Goal: Task Accomplishment & Management: Complete application form

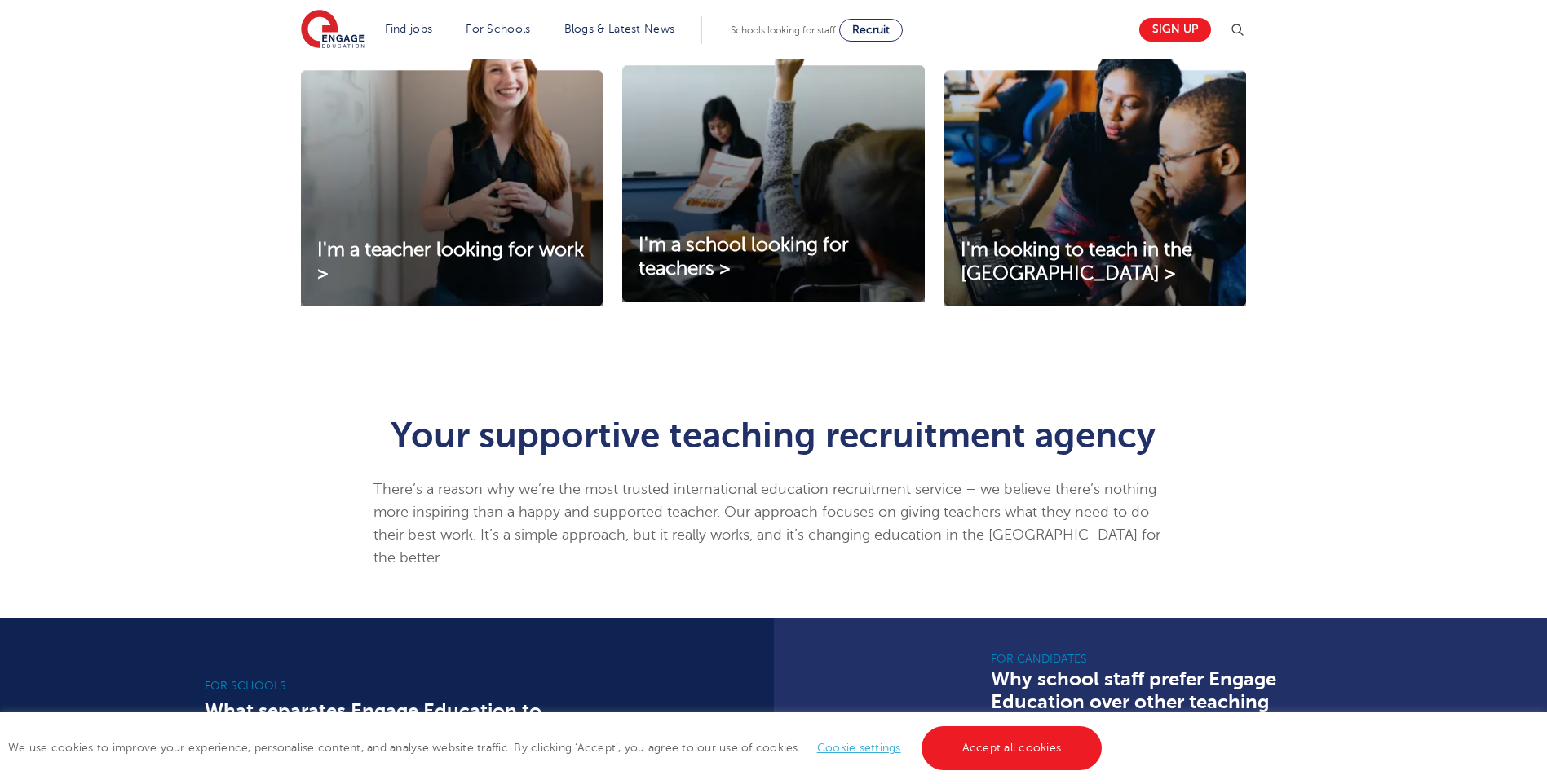
scroll to position [652, 0]
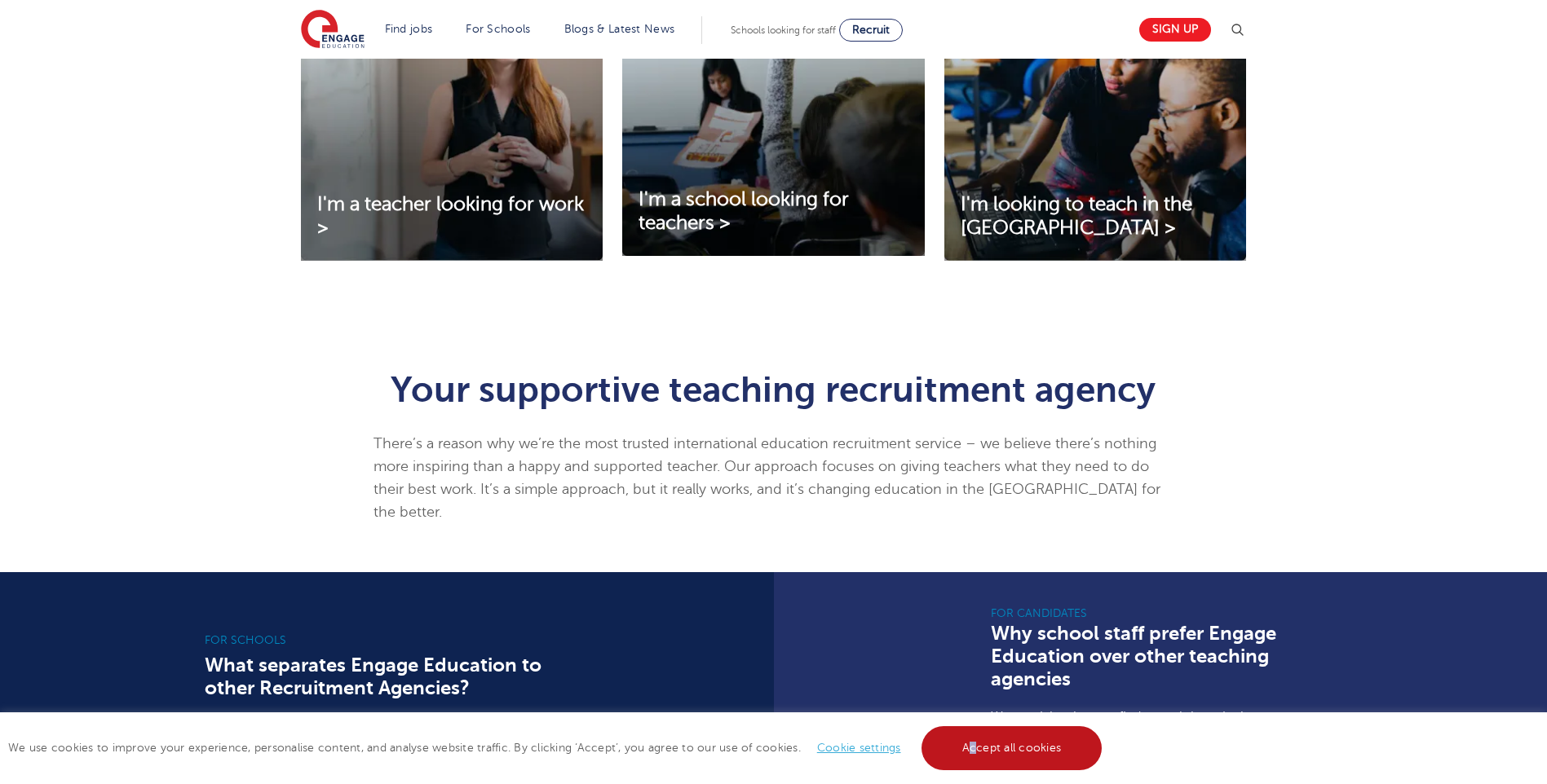
click at [971, 742] on link "Accept all cookies" at bounding box center [1012, 749] width 181 height 44
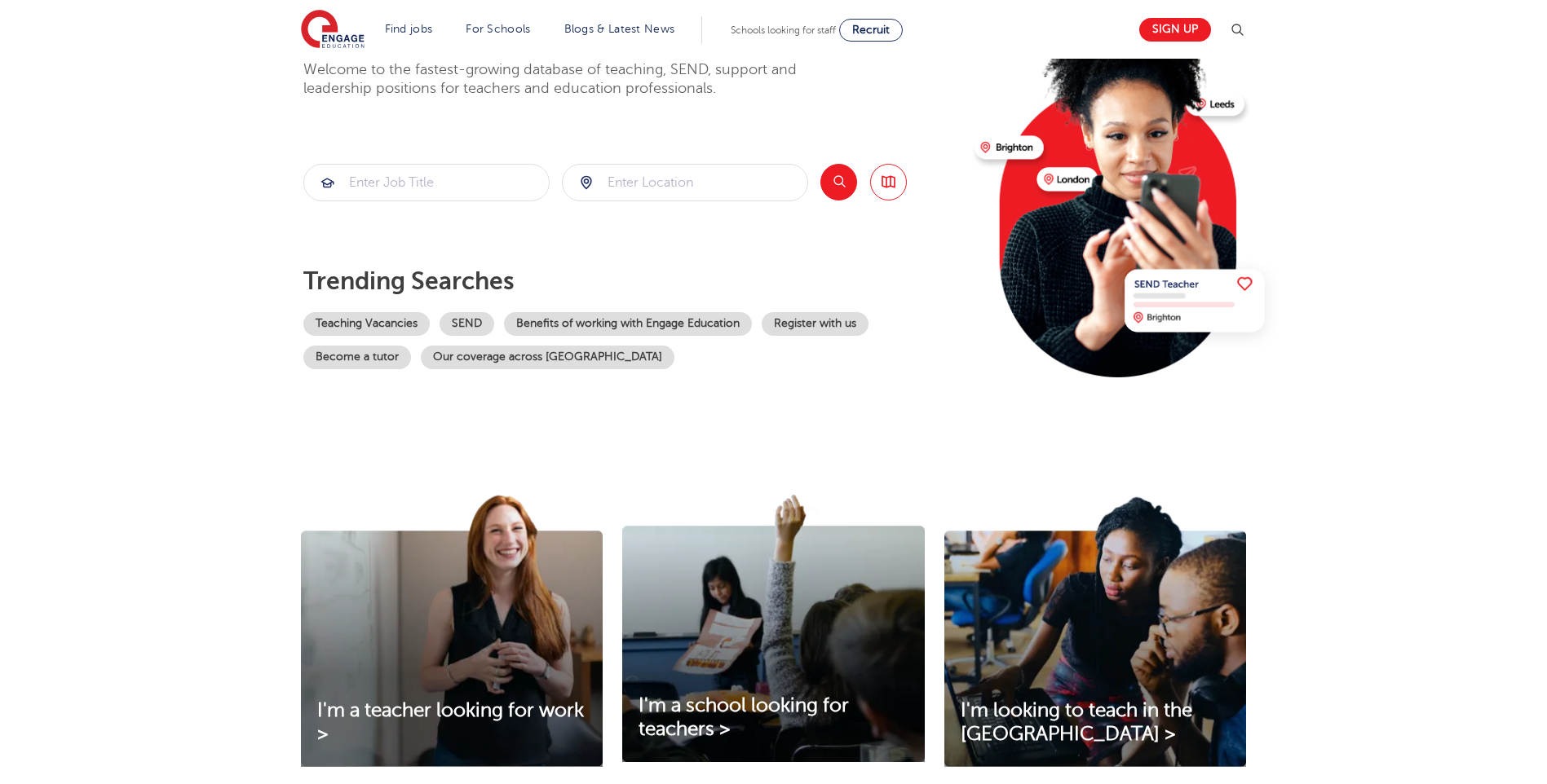
scroll to position [0, 0]
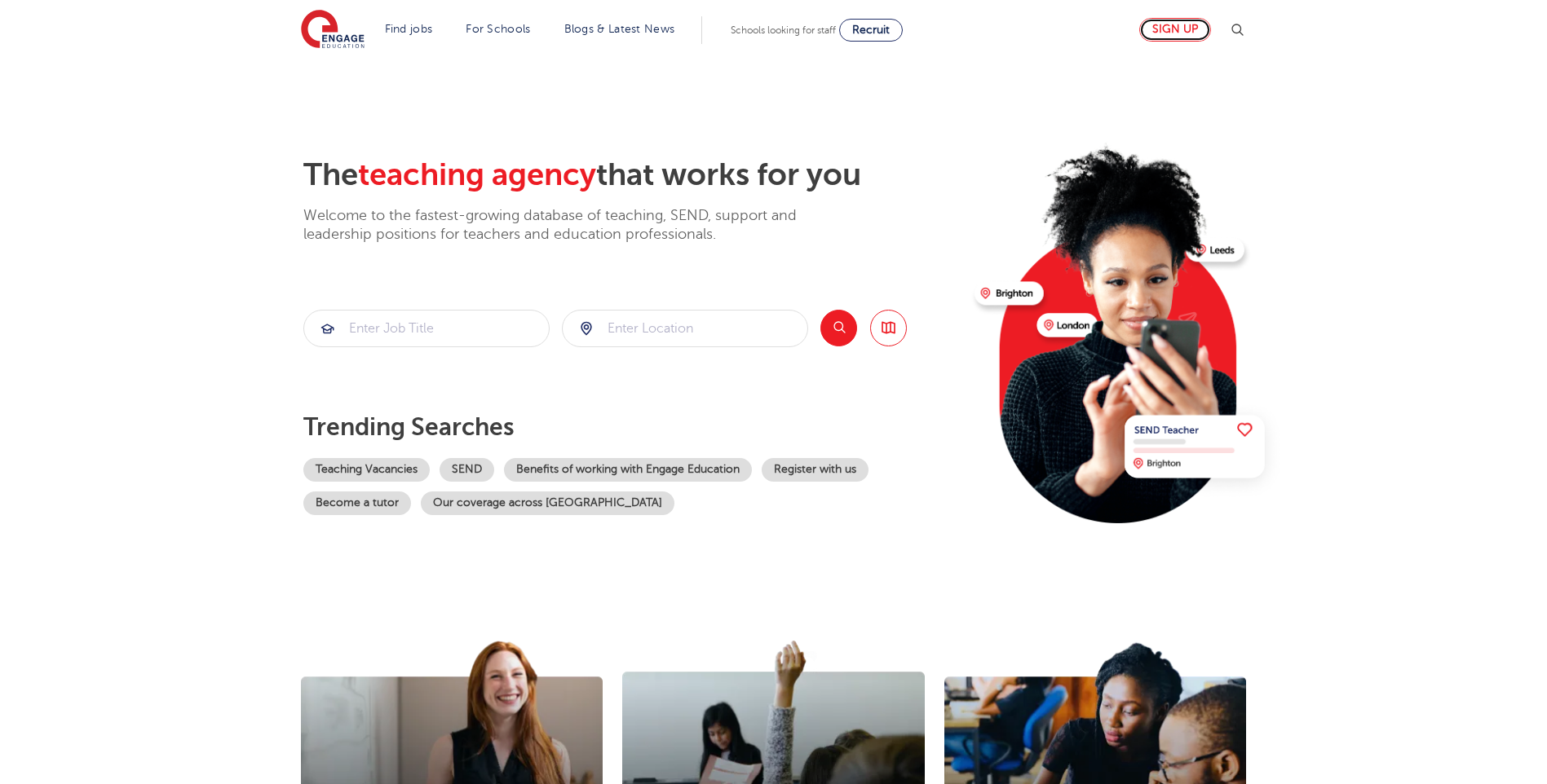
click at [1167, 32] on link "Sign up" at bounding box center [1175, 30] width 72 height 24
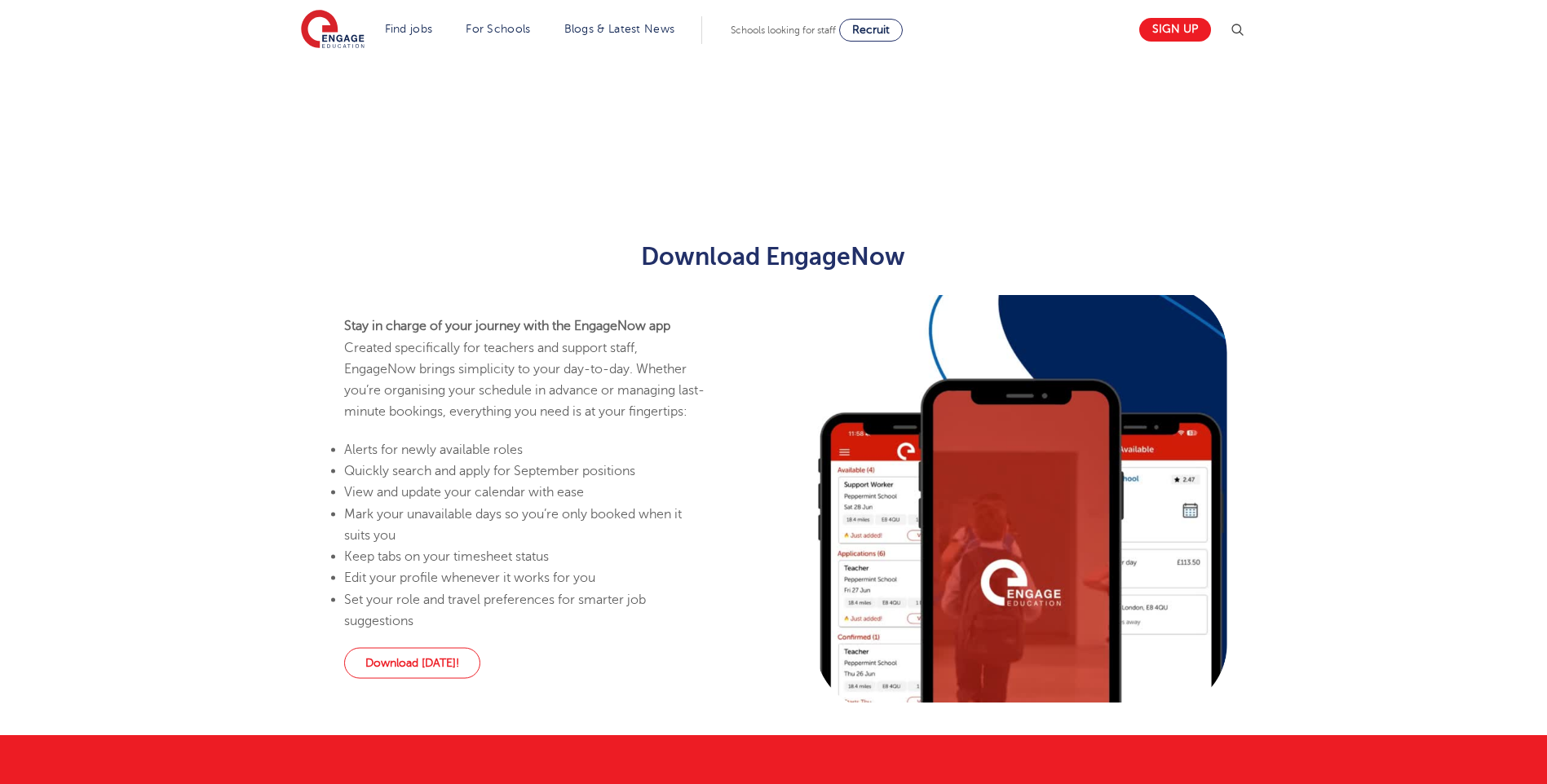
scroll to position [765, 0]
